Goal: Transaction & Acquisition: Book appointment/travel/reservation

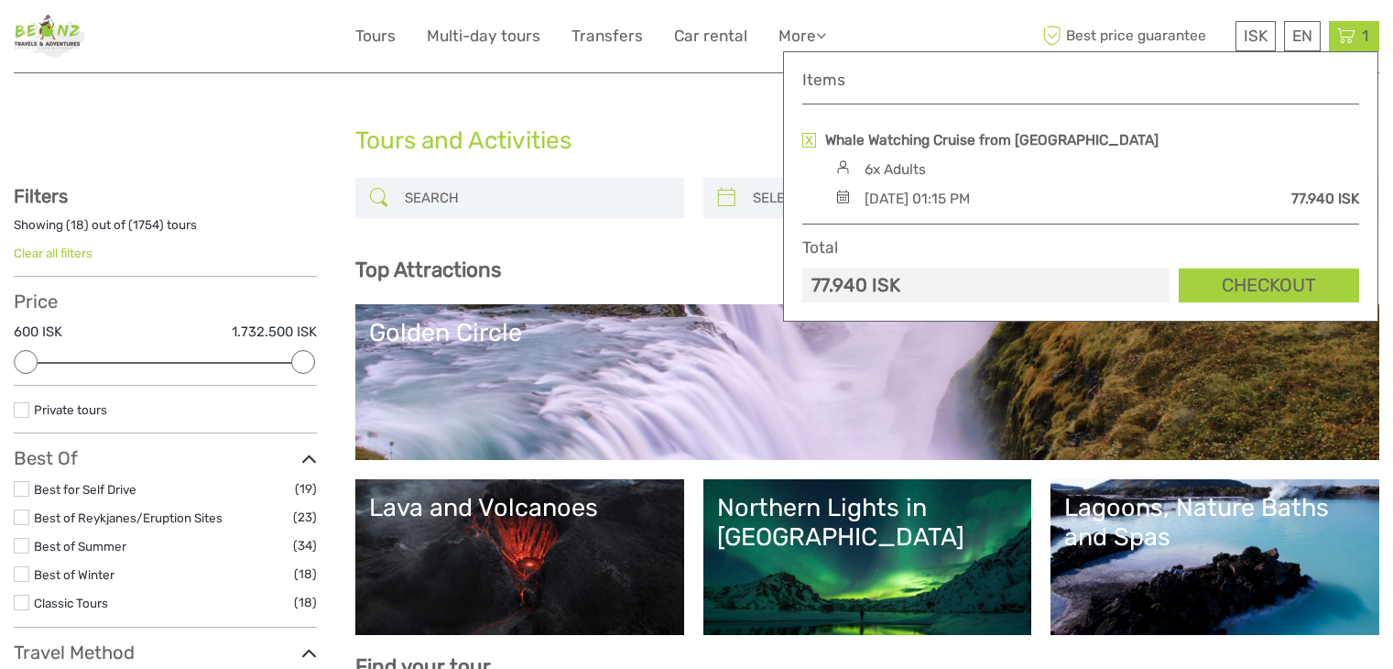
select select
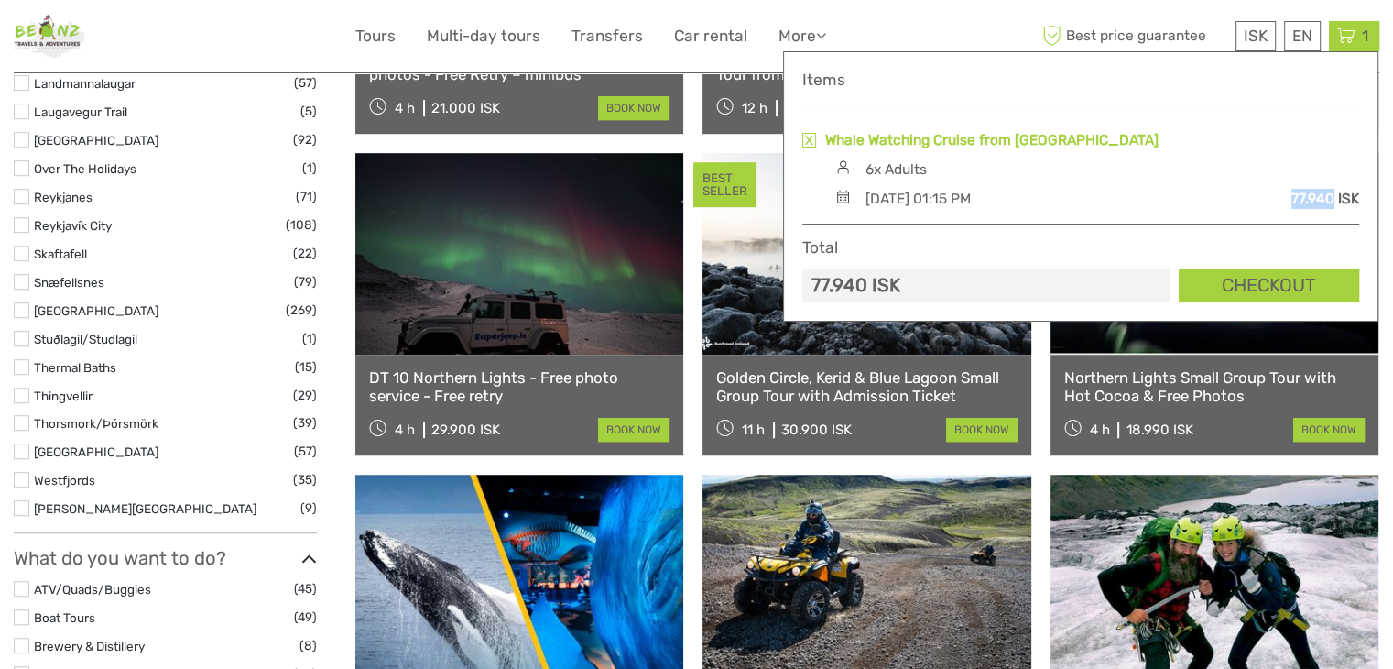
click at [975, 138] on link "Whale Watching Cruise from [GEOGRAPHIC_DATA]" at bounding box center [991, 140] width 333 height 20
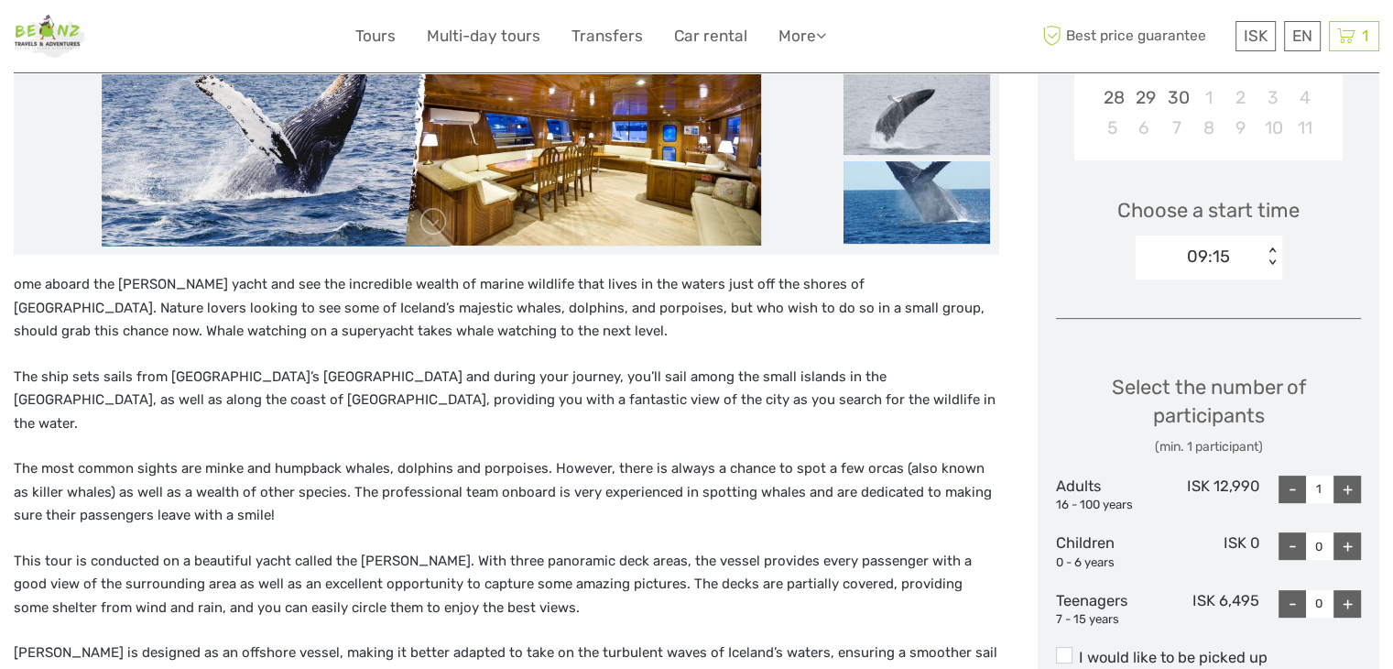
scroll to position [499, 0]
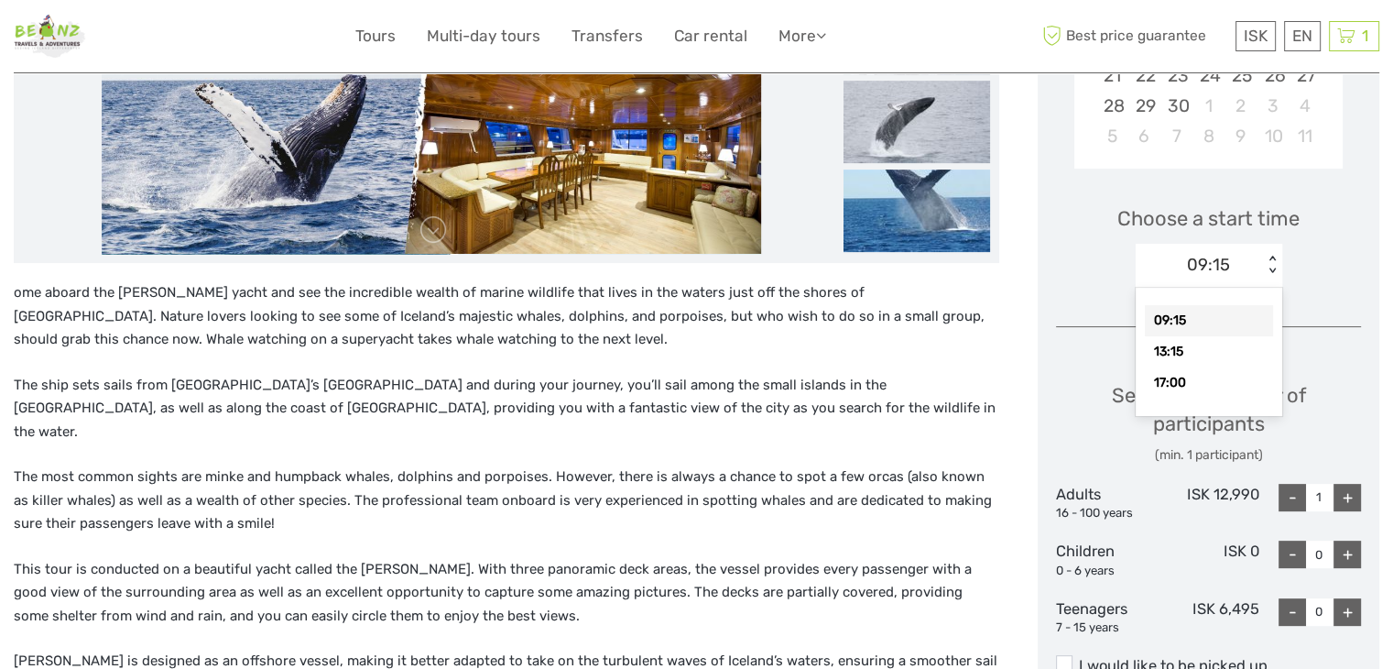
click at [1199, 270] on div "09:15" at bounding box center [1208, 265] width 43 height 24
click at [1200, 349] on div "13:15" at bounding box center [1209, 351] width 128 height 31
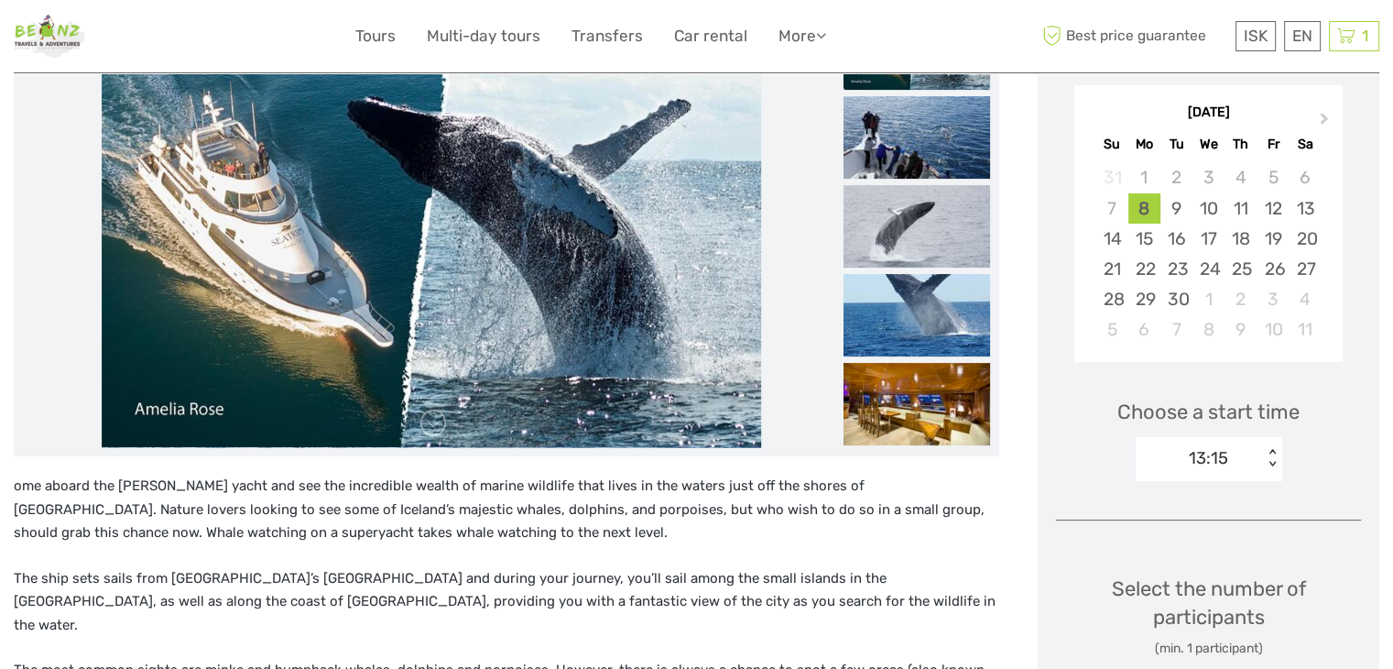
scroll to position [0, 0]
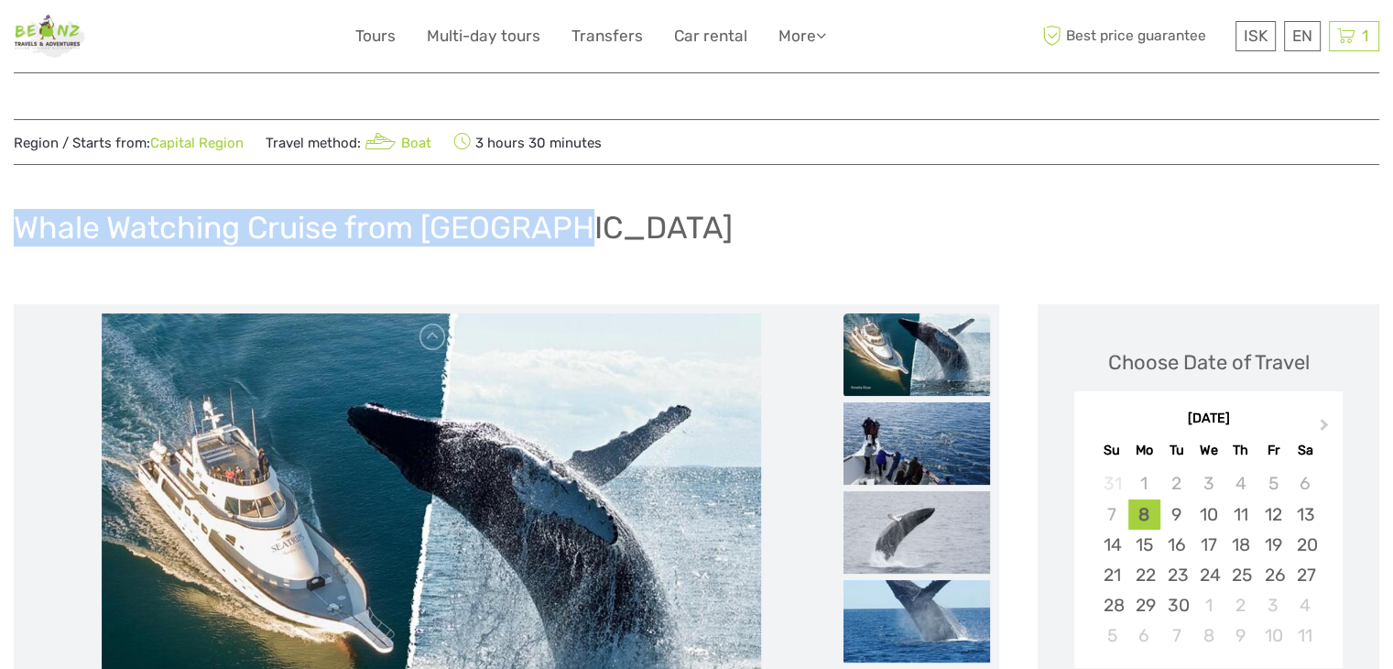
drag, startPoint x: 630, startPoint y: 218, endPoint x: 22, endPoint y: 213, distance: 608.2
click at [22, 213] on div "Whale Watching Cruise from [GEOGRAPHIC_DATA]" at bounding box center [697, 234] width 1366 height 67
copy h1 "Whale Watching Cruise from [GEOGRAPHIC_DATA]"
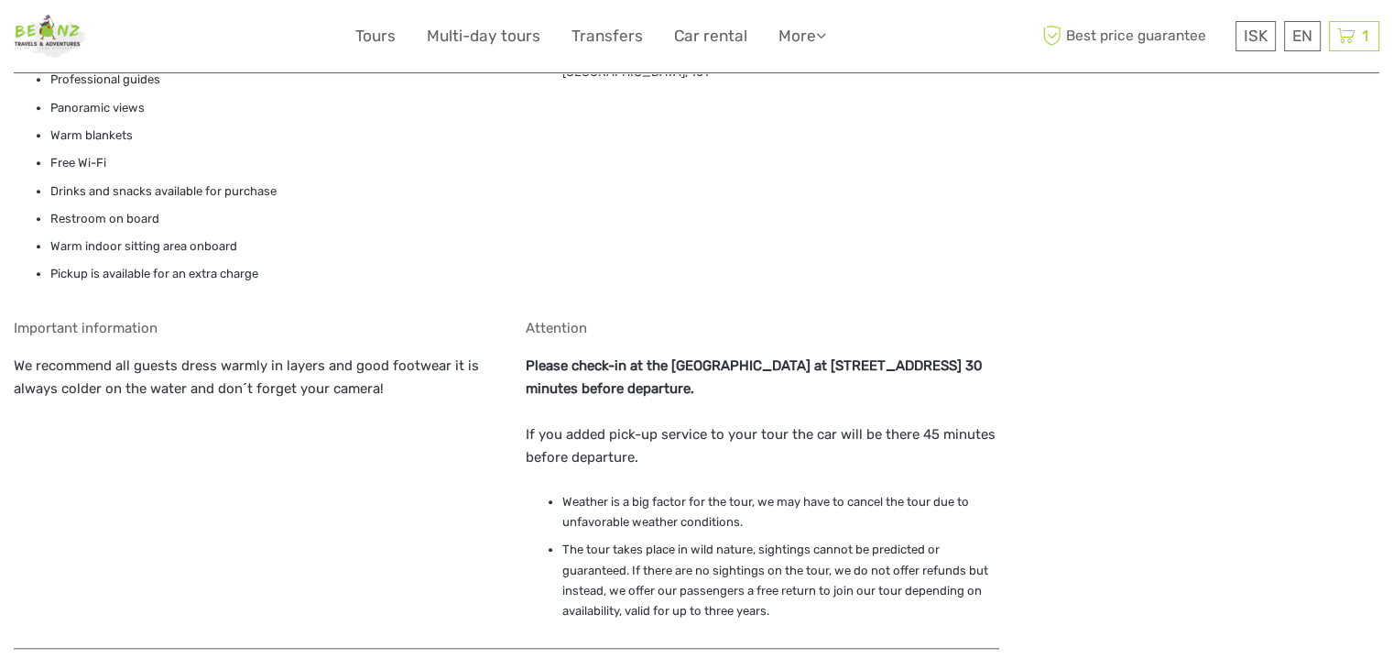
scroll to position [1649, 0]
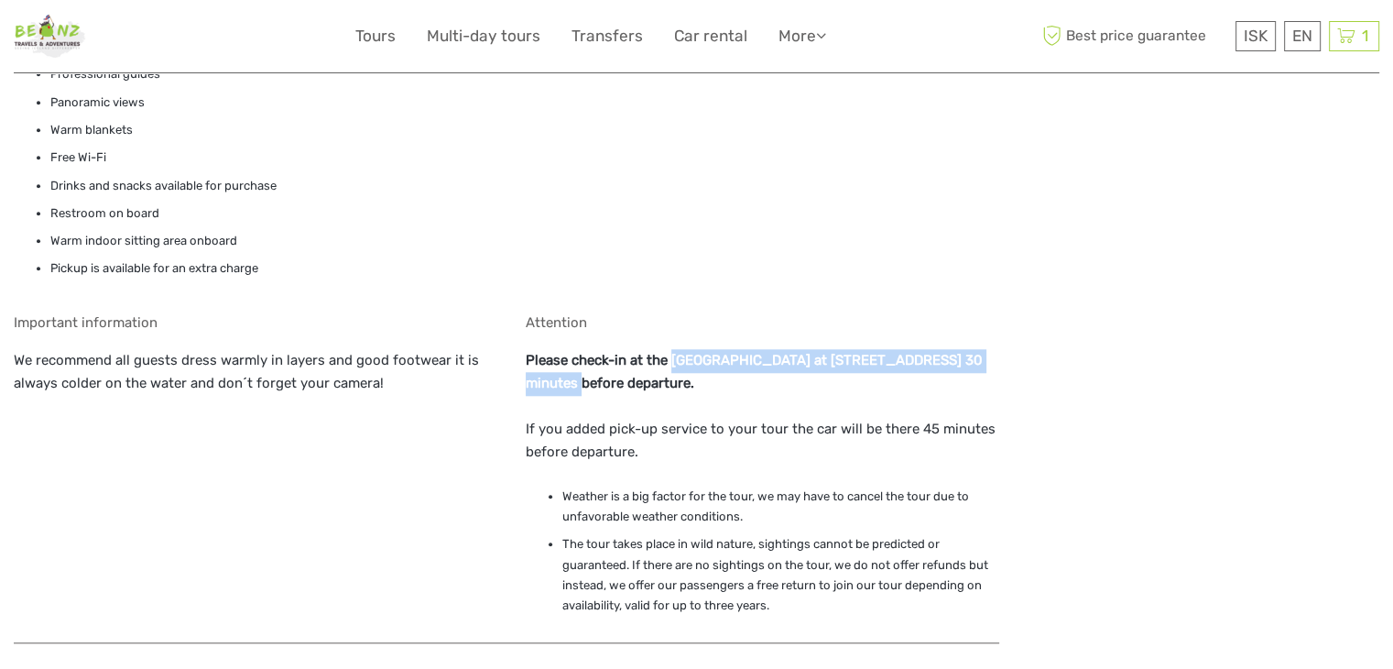
drag, startPoint x: 671, startPoint y: 335, endPoint x: 1009, endPoint y: 318, distance: 338.4
copy strong "[GEOGRAPHIC_DATA] at [STREET_ADDRESS]"
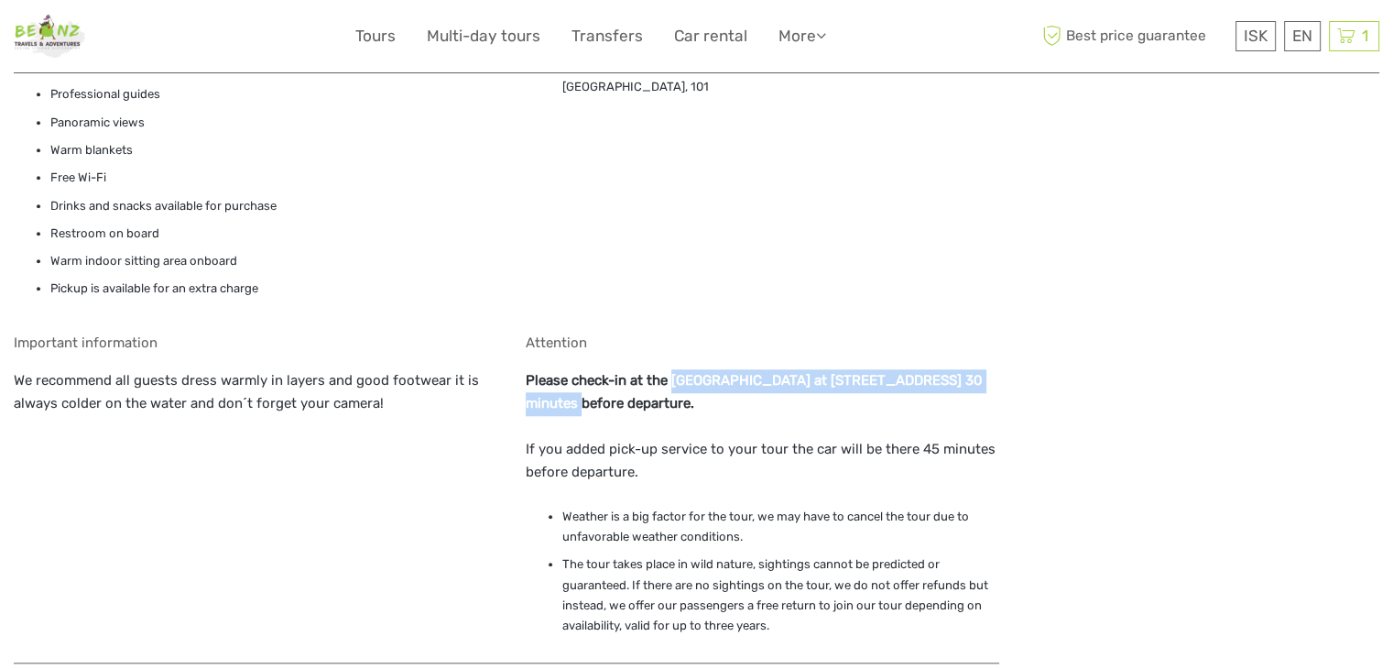
scroll to position [1637, 0]
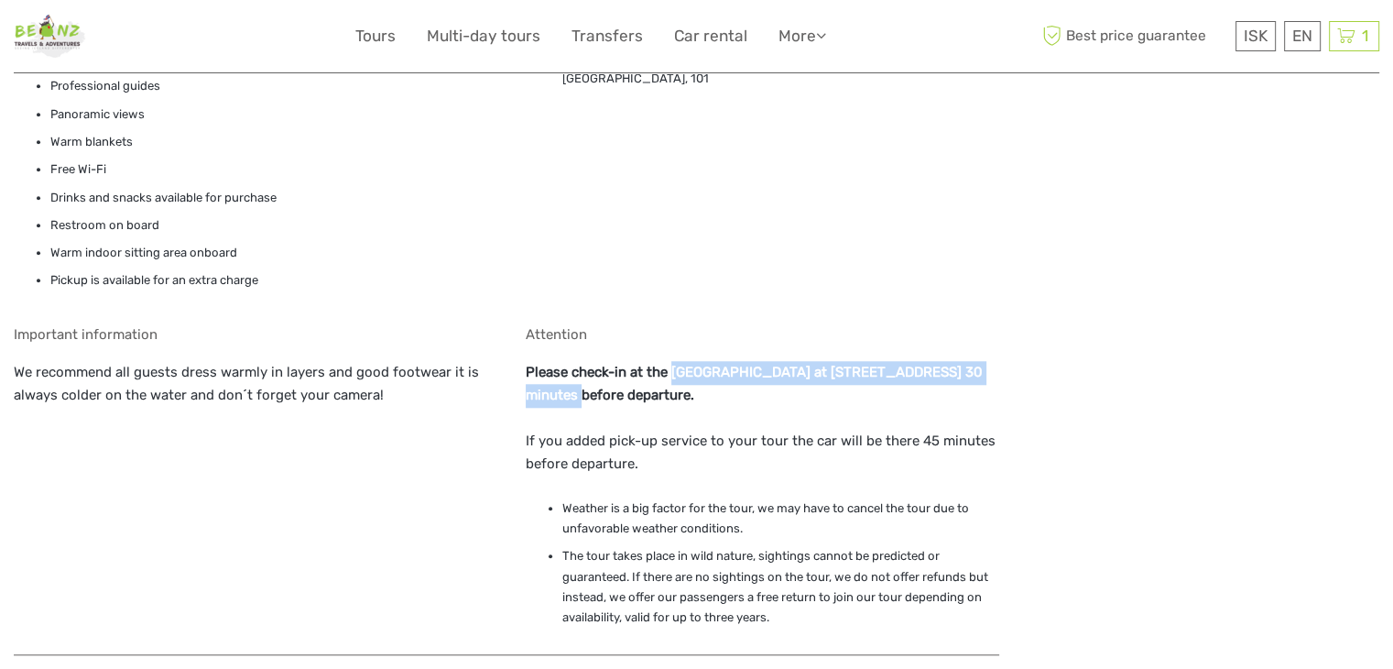
copy strong "[GEOGRAPHIC_DATA] at [STREET_ADDRESS]"
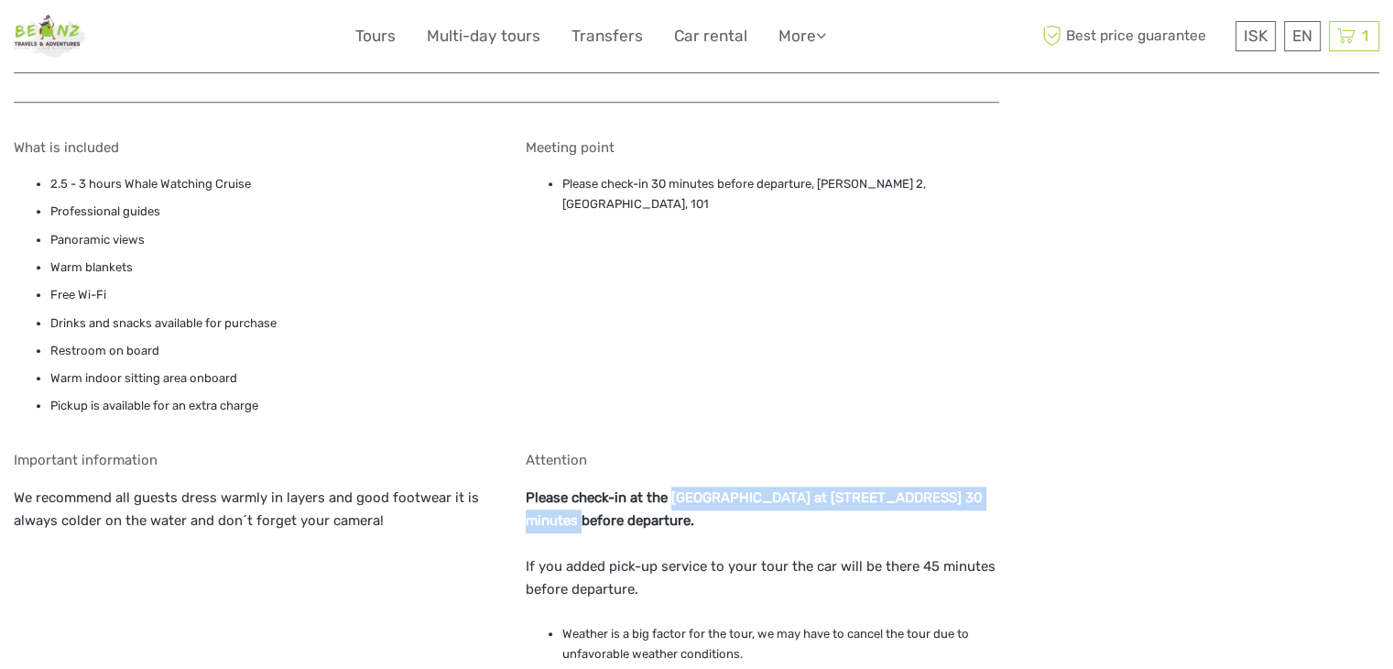
scroll to position [1454, 0]
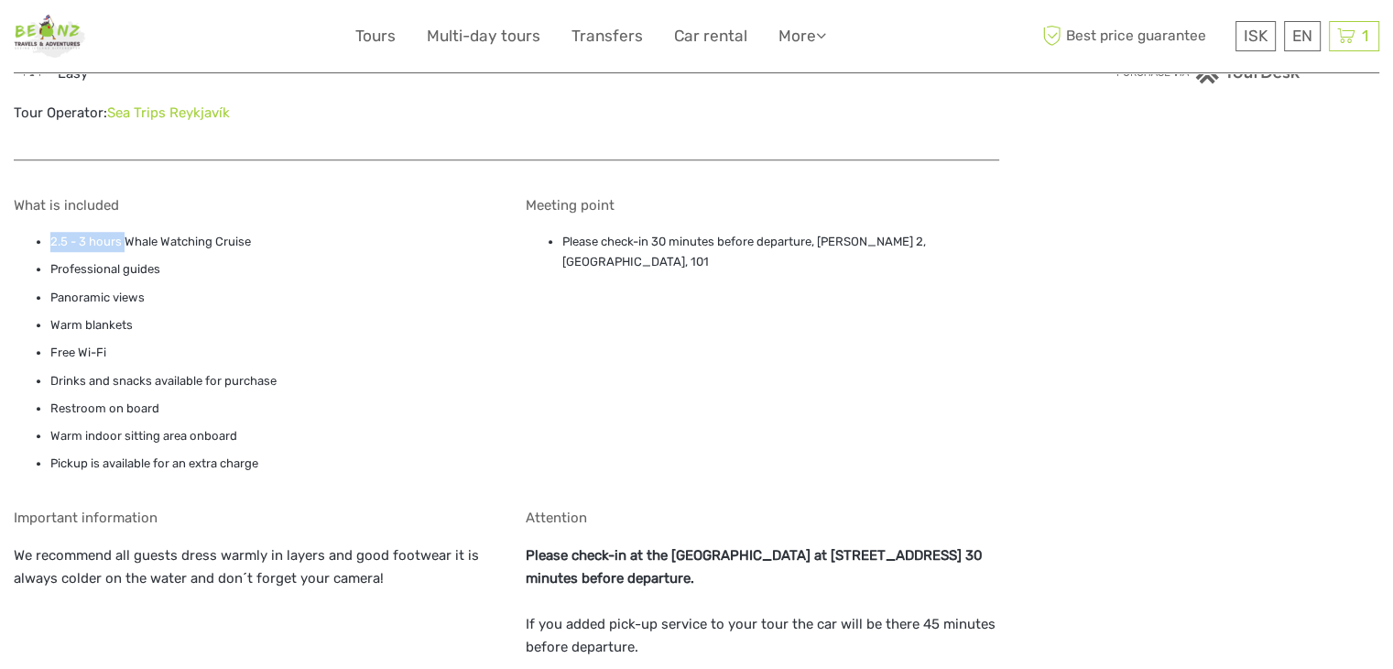
drag, startPoint x: 49, startPoint y: 217, endPoint x: 124, endPoint y: 224, distance: 75.5
click at [124, 232] on ul "2.5 - 3 hours Whale Watching Cruise Professional guides Panoramic views Warm bl…" at bounding box center [251, 353] width 474 height 243
copy li "2.5 - 3 hours"
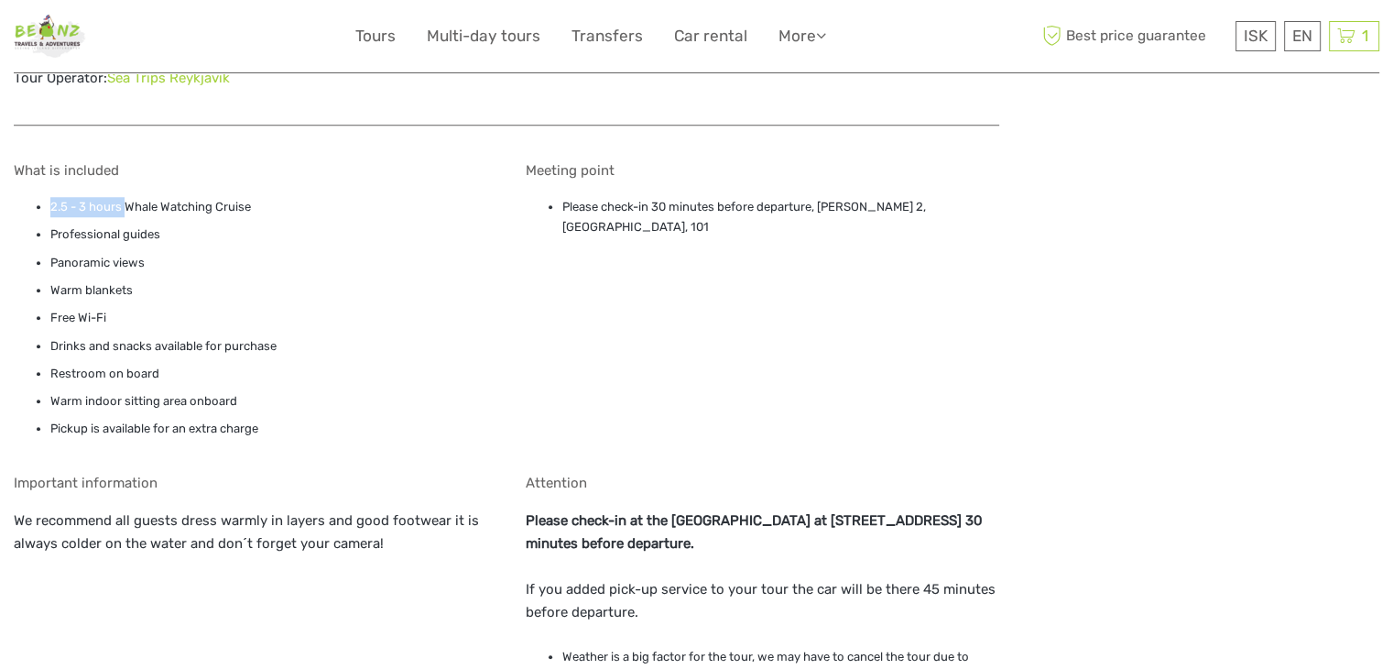
scroll to position [1637, 0]
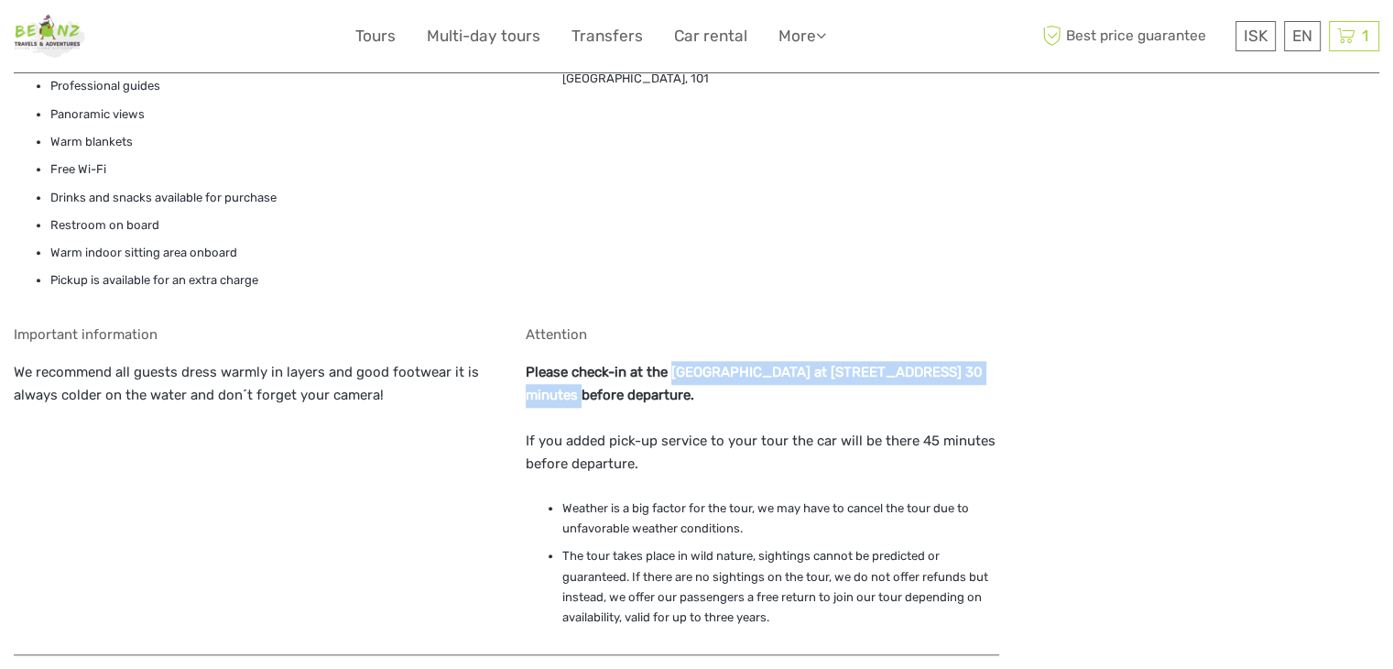
drag, startPoint x: 672, startPoint y: 345, endPoint x: 1022, endPoint y: 330, distance: 350.2
copy strong "[GEOGRAPHIC_DATA] at [STREET_ADDRESS]"
